Goal: Task Accomplishment & Management: Understand process/instructions

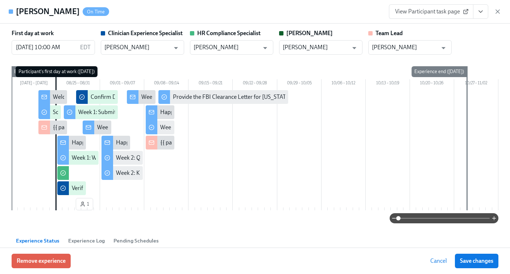
scroll to position [0, 2942]
click at [442, 12] on span "View Participant task page" at bounding box center [431, 11] width 72 height 7
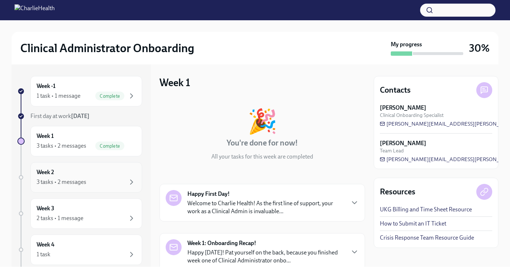
click at [57, 179] on div "3 tasks • 2 messages" at bounding box center [62, 182] width 50 height 8
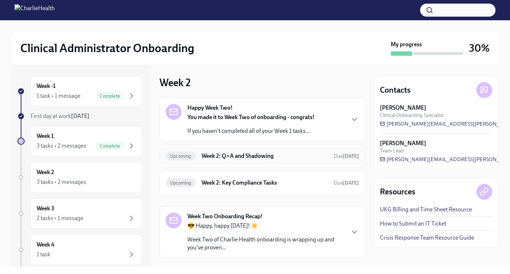
click at [238, 154] on h6 "Week 2: Q+A and Shadowing" at bounding box center [264, 156] width 126 height 8
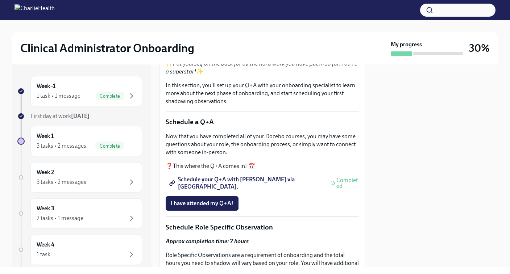
scroll to position [69, 0]
